Goal: Information Seeking & Learning: Learn about a topic

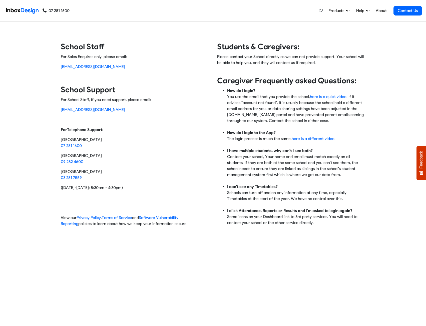
click at [383, 13] on link "About" at bounding box center [381, 11] width 14 height 10
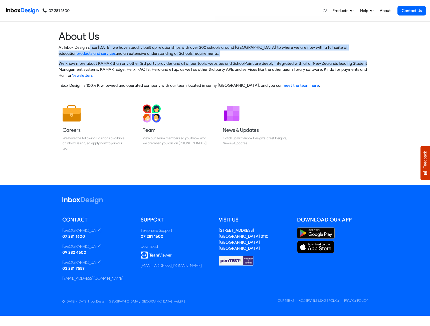
drag, startPoint x: 88, startPoint y: 47, endPoint x: 389, endPoint y: 64, distance: 300.9
click at [389, 64] on div "About Us At Inbox Design since [DATE], we have steadily built up relationships …" at bounding box center [215, 61] width 430 height 63
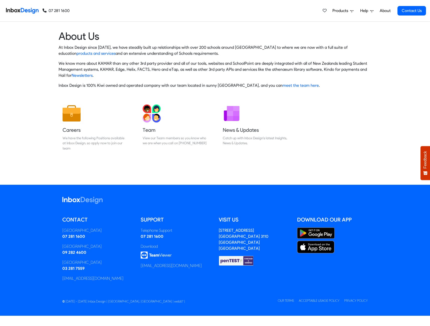
click at [382, 97] on div "About Us At Inbox Design since [DATE], we have steadily built up relationships …" at bounding box center [214, 61] width 437 height 79
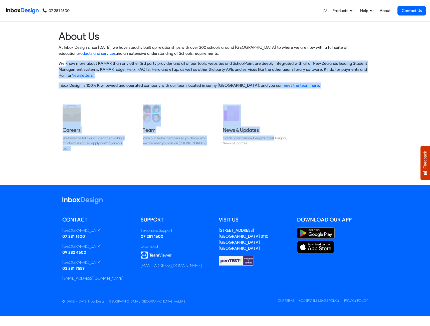
drag, startPoint x: 66, startPoint y: 61, endPoint x: 389, endPoint y: 136, distance: 331.4
click at [389, 136] on div "About Us At Inbox Design since [DATE], we have steadily built up relationships …" at bounding box center [215, 96] width 430 height 149
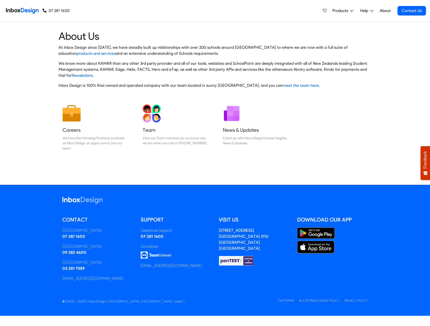
click at [388, 147] on div "Careers We have the following Positions available at Inbox Design, so apply now…" at bounding box center [215, 130] width 430 height 58
